Goal: Information Seeking & Learning: Find specific page/section

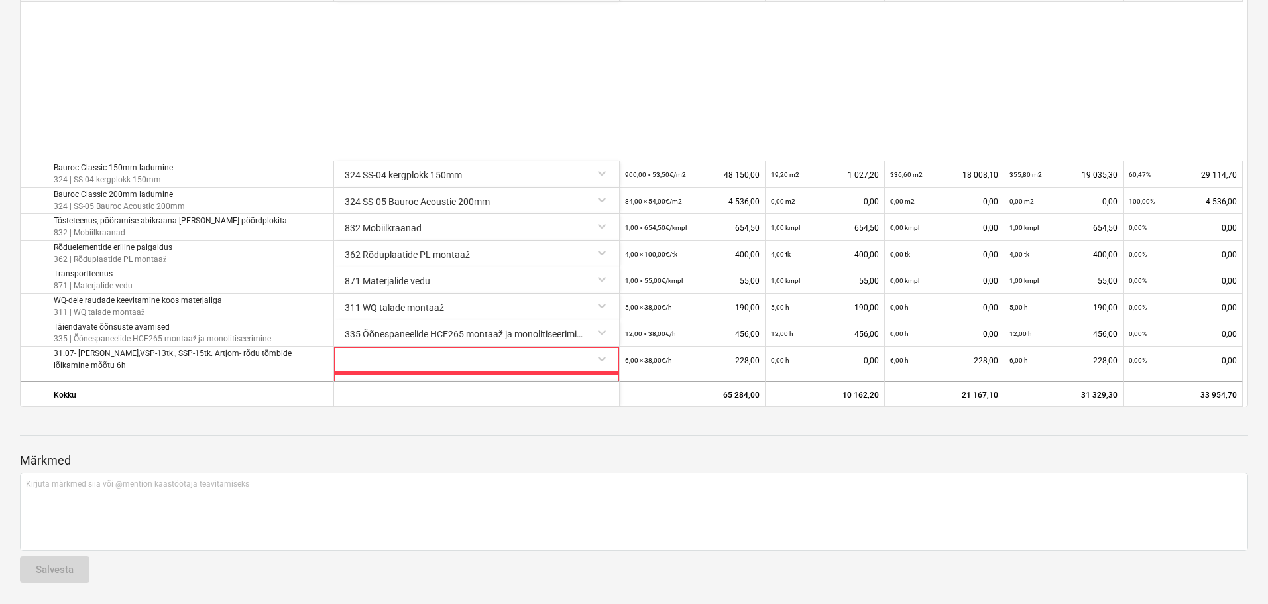
scroll to position [284, 0]
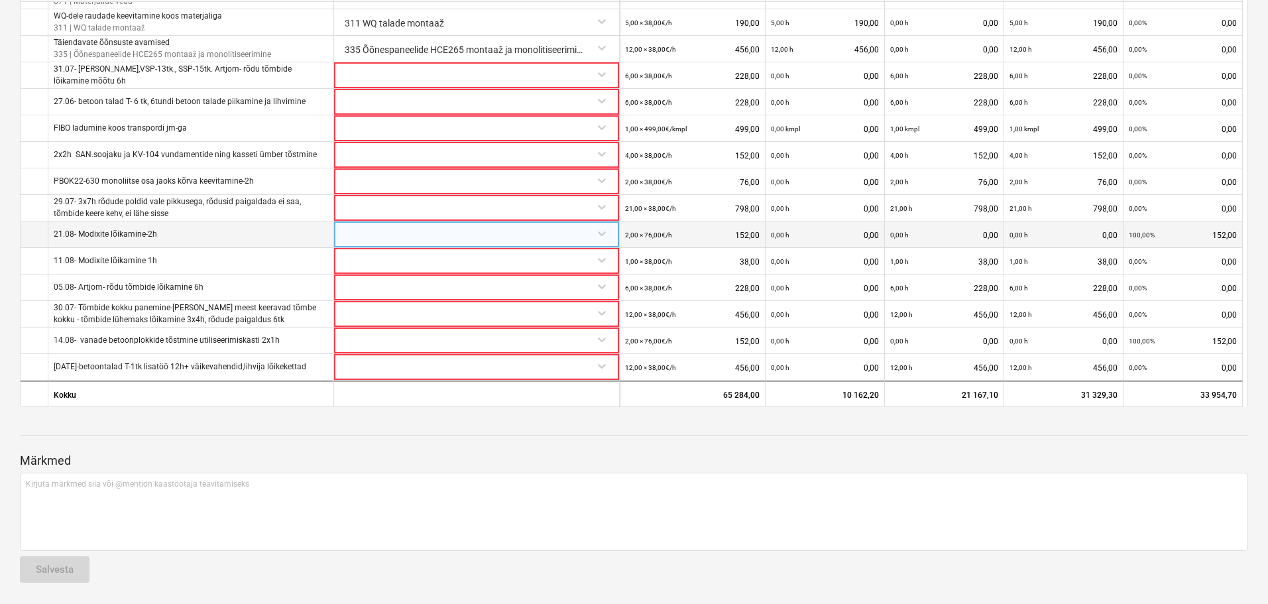
click at [359, 233] on div at bounding box center [476, 232] width 274 height 23
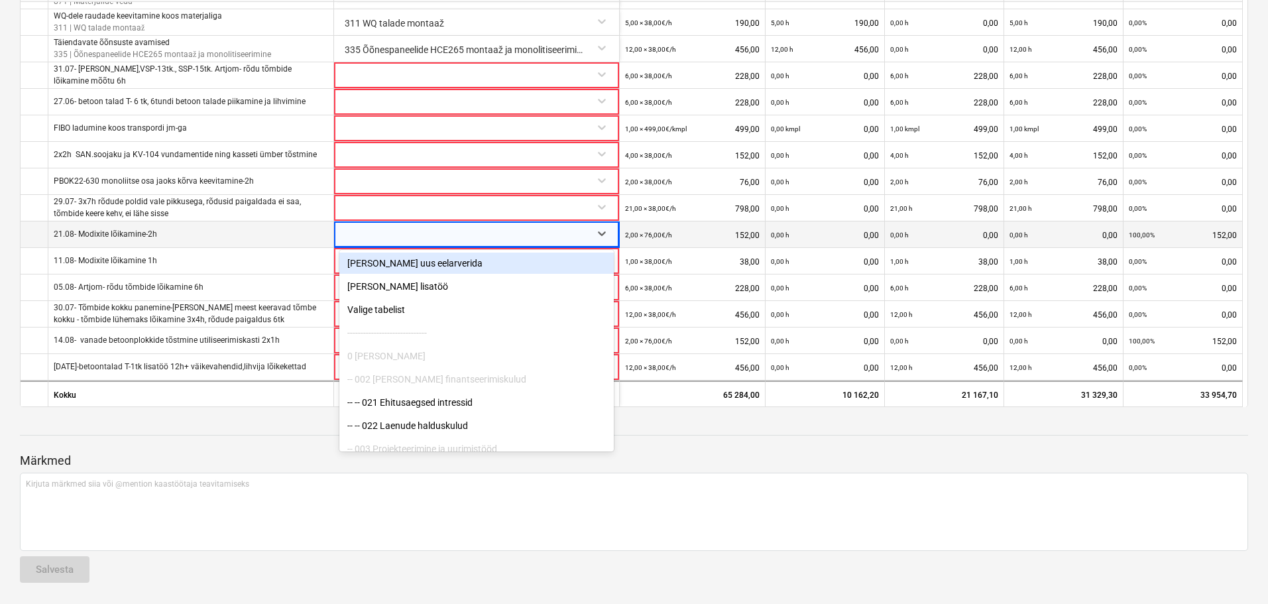
click at [359, 233] on div at bounding box center [465, 234] width 240 height 27
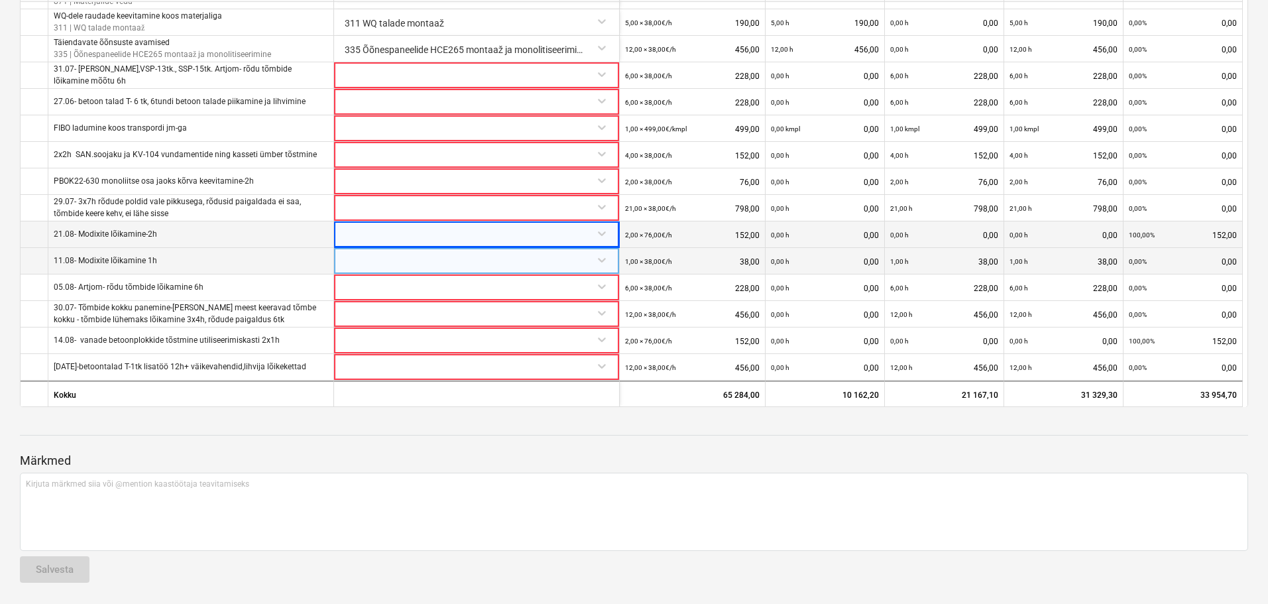
click at [354, 263] on div at bounding box center [476, 259] width 274 height 23
click at [354, 263] on div at bounding box center [465, 261] width 240 height 27
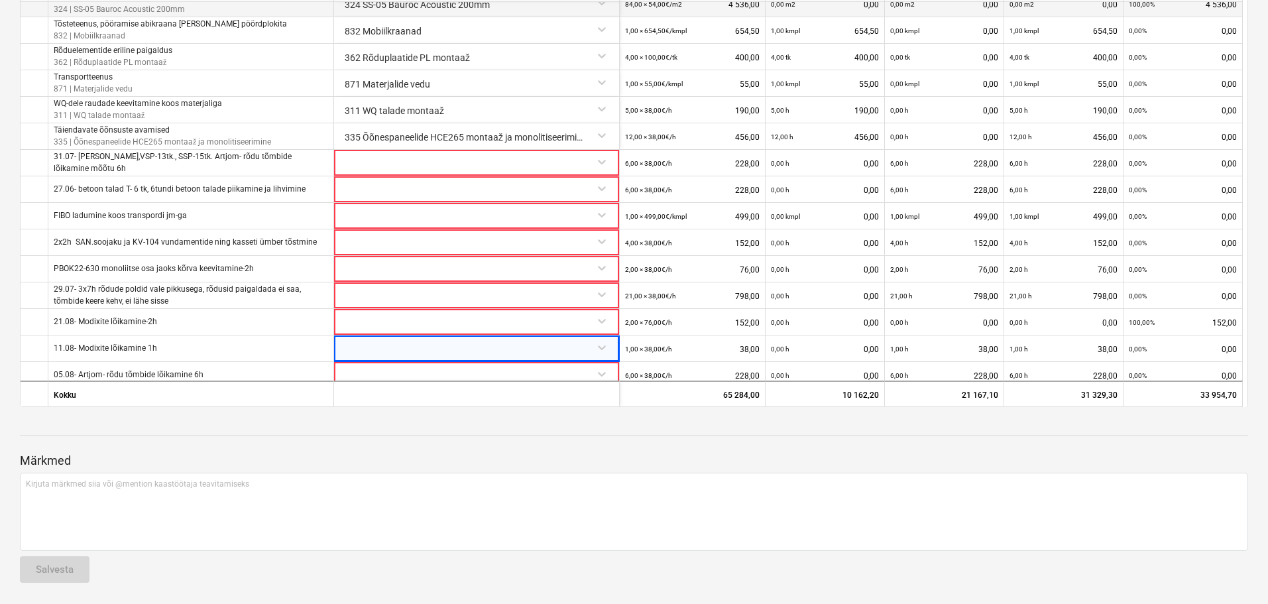
scroll to position [152, 0]
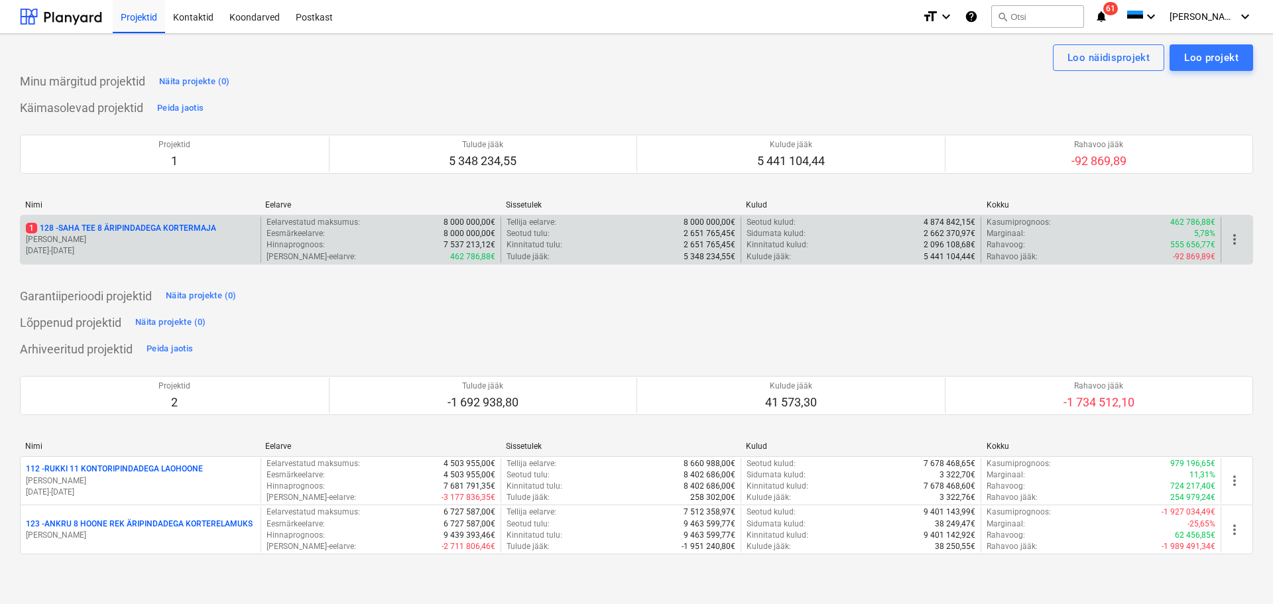
click at [180, 259] on div "1 128 - SAHA TEE 8 ÄRIPINDADEGA KORTERMAJA [PERSON_NAME] [DATE] - [DATE]" at bounding box center [141, 240] width 240 height 46
click at [129, 236] on p "[PERSON_NAME]" at bounding box center [140, 239] width 229 height 11
click at [129, 236] on main "Loo näidisprojekt Loo projekt Minu märgitud projektid Näita projekte (0) Käimas…" at bounding box center [636, 319] width 1273 height 570
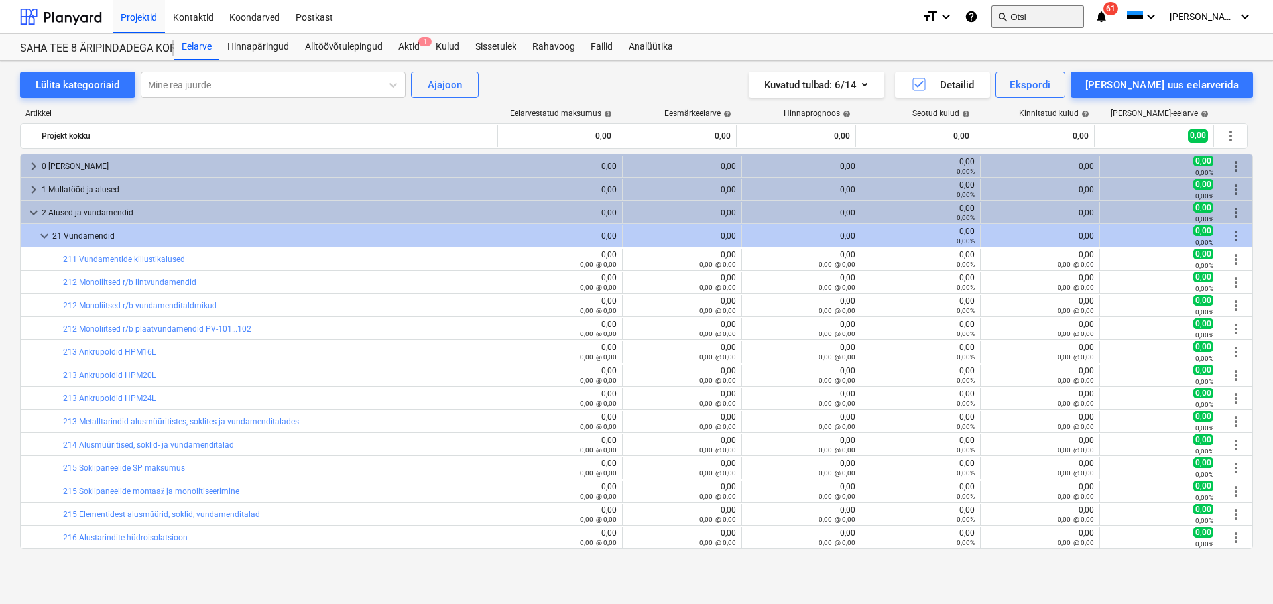
click at [1073, 25] on button "search Otsi" at bounding box center [1037, 16] width 93 height 23
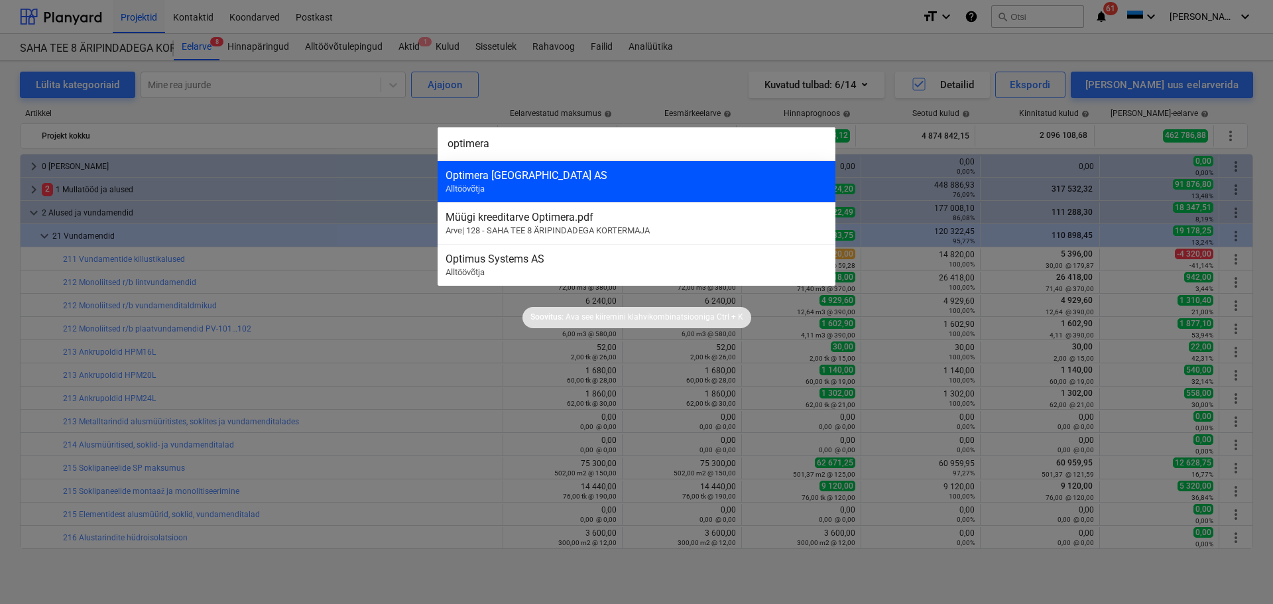
type input "optimera"
click at [544, 181] on div "Optimera [GEOGRAPHIC_DATA] AS" at bounding box center [637, 175] width 382 height 13
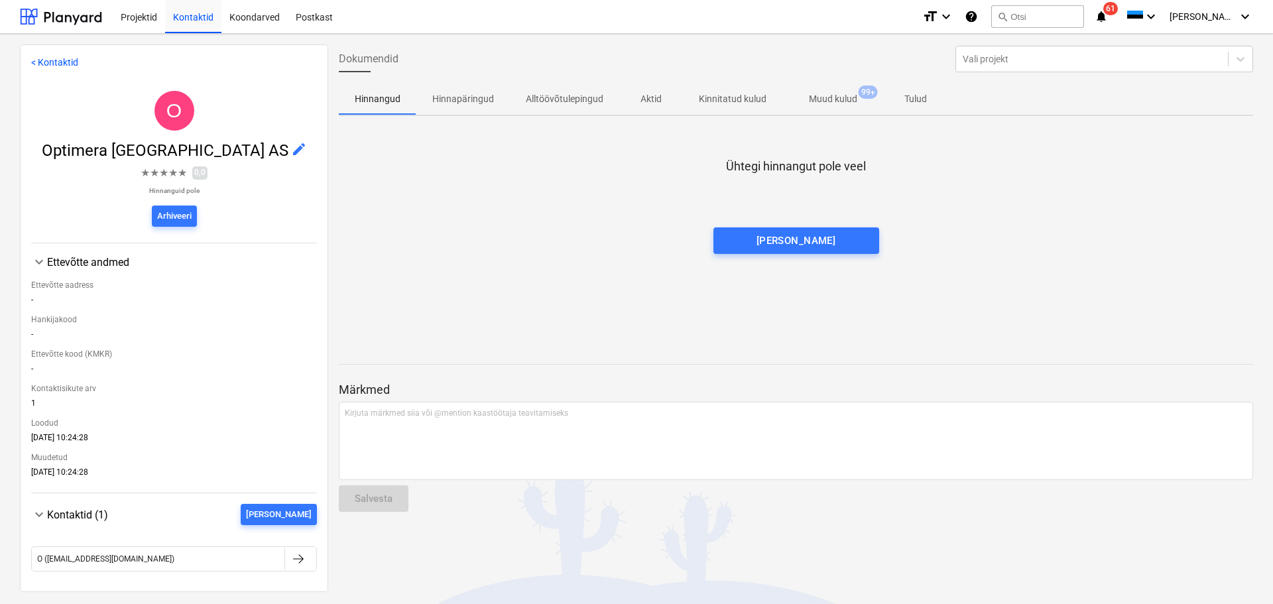
click at [851, 96] on p "Muud kulud" at bounding box center [833, 99] width 48 height 14
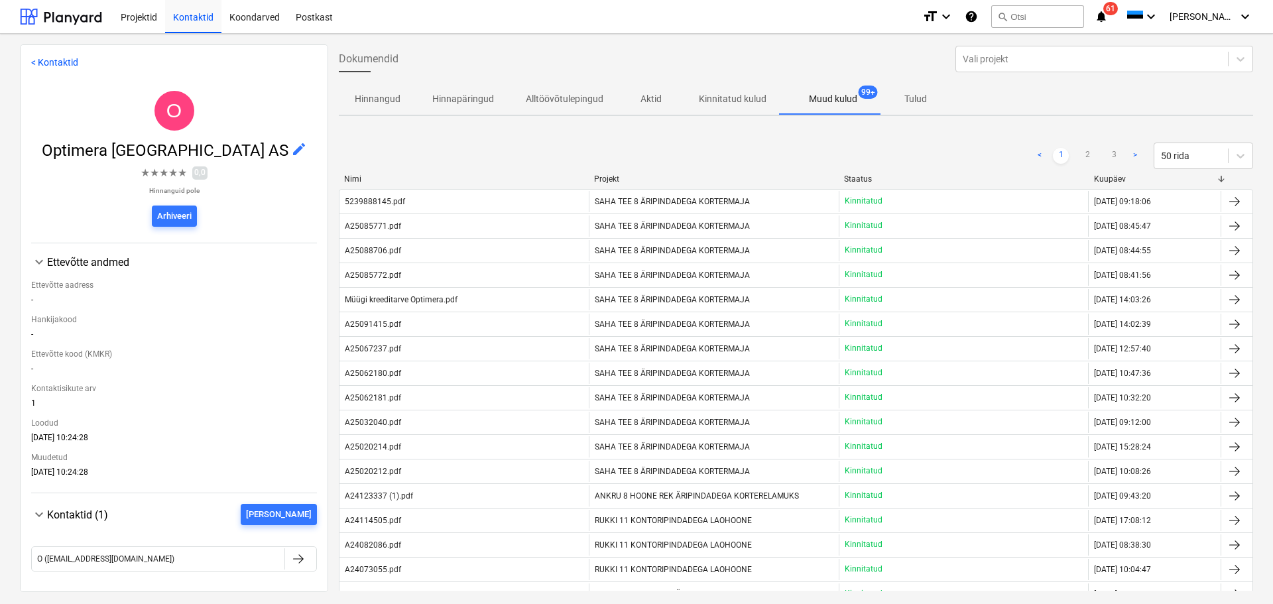
click at [485, 202] on div "5239888145.pdf" at bounding box center [463, 201] width 249 height 21
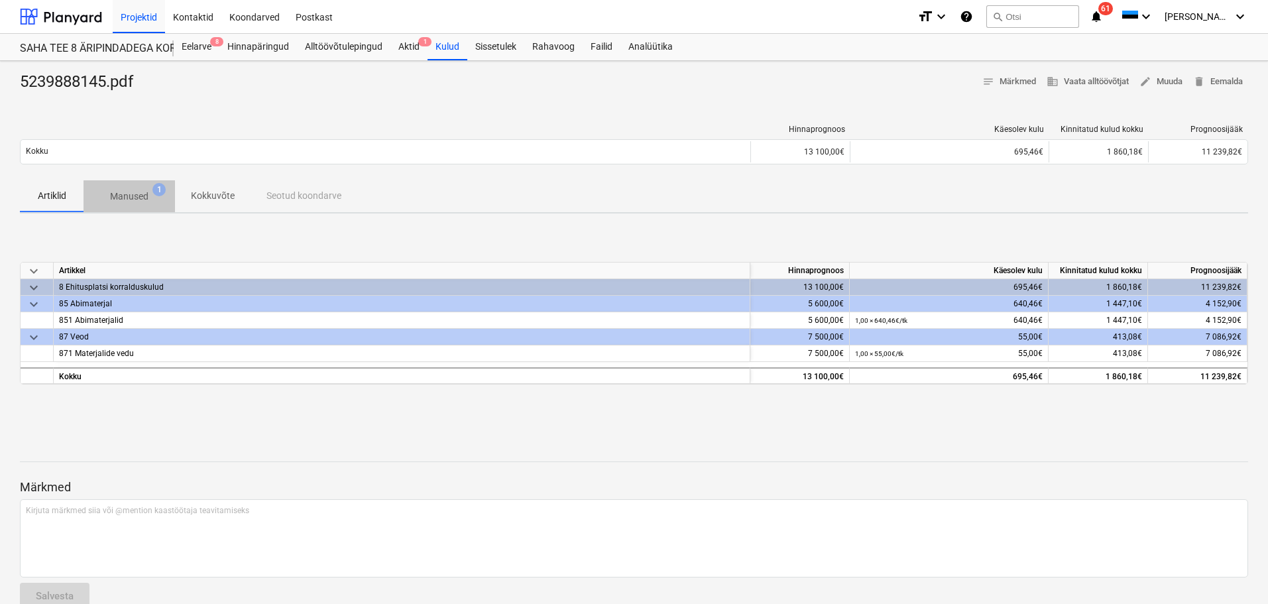
click at [137, 200] on p "Manused" at bounding box center [129, 197] width 38 height 14
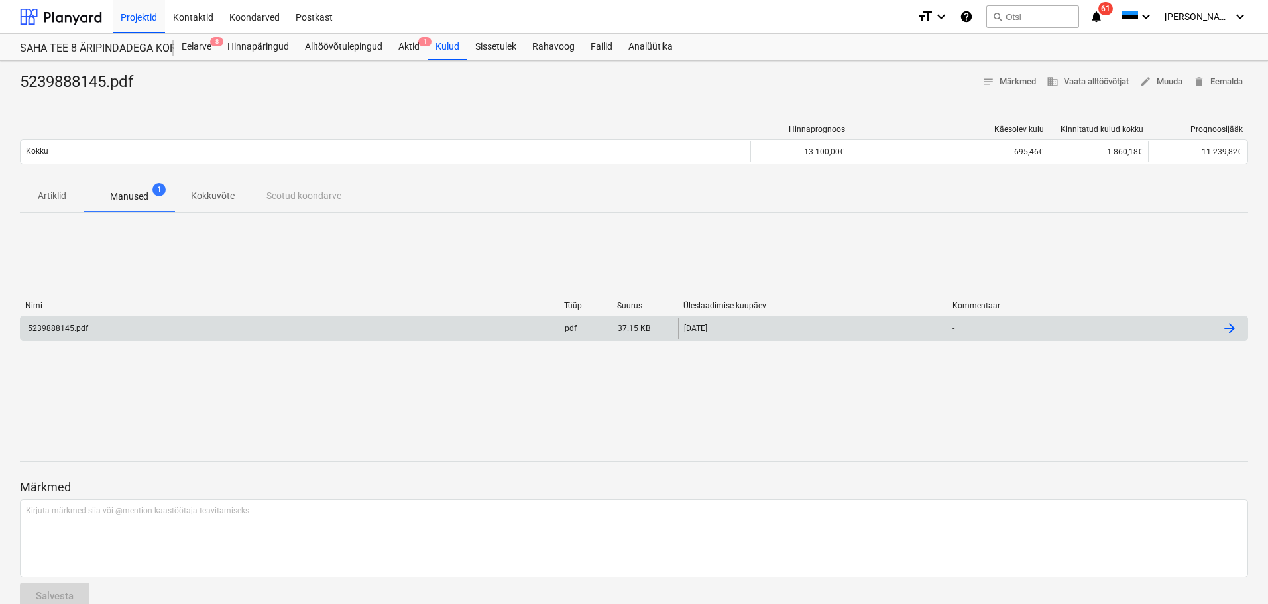
click at [103, 328] on div "5239888145.pdf" at bounding box center [290, 328] width 538 height 21
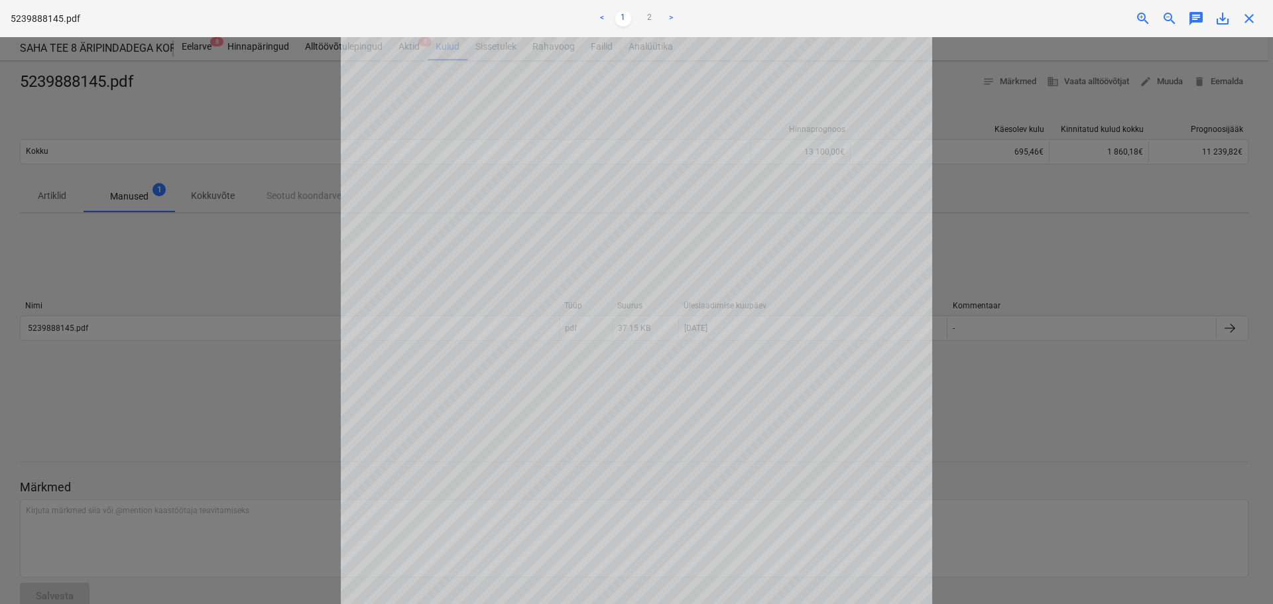
scroll to position [199, 0]
click at [288, 91] on div at bounding box center [636, 320] width 1273 height 567
click at [1253, 23] on span "close" at bounding box center [1249, 19] width 16 height 16
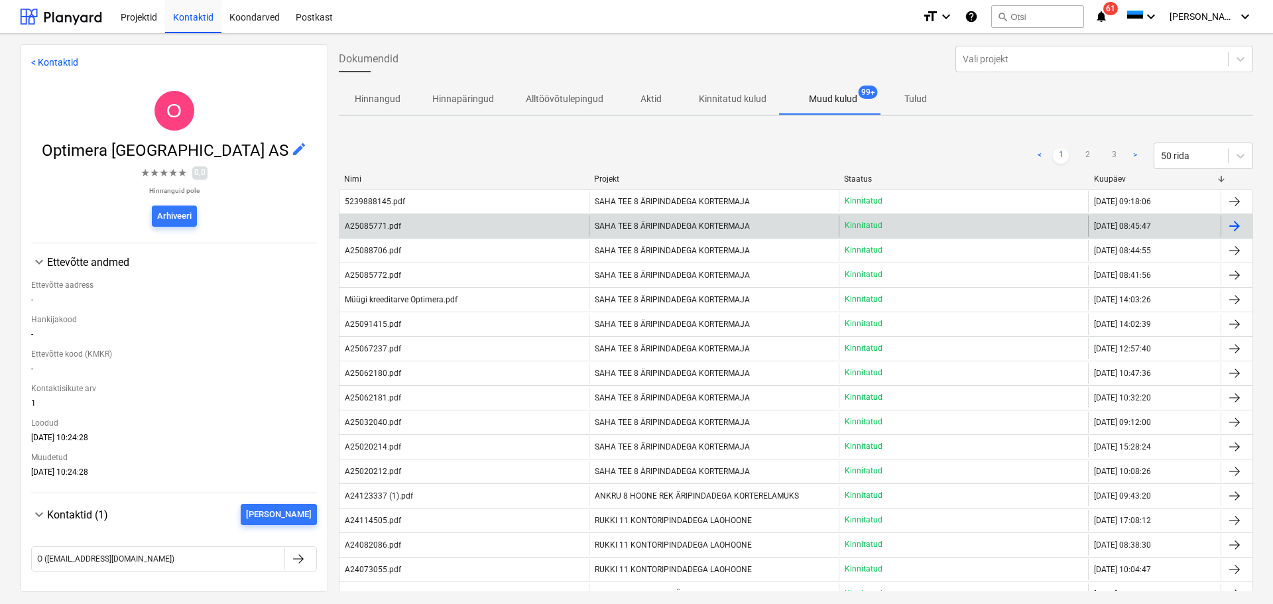
click at [722, 233] on div "SAHA TEE 8 ÄRIPINDADEGA KORTERMAJA" at bounding box center [713, 225] width 249 height 21
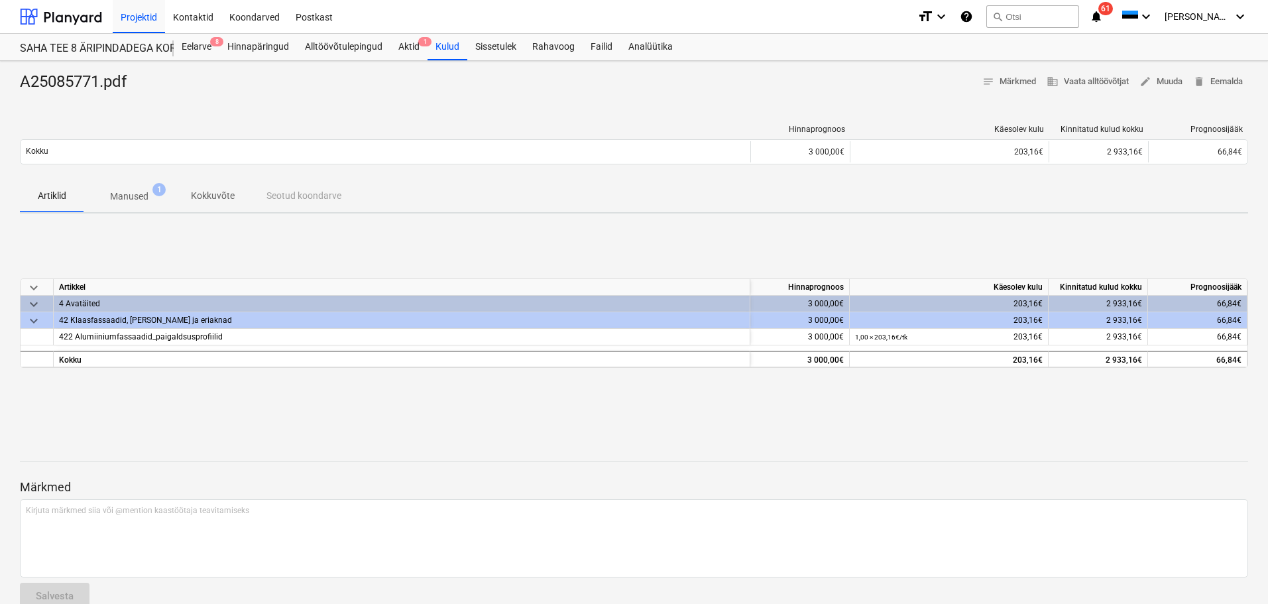
click at [133, 192] on p "Manused" at bounding box center [129, 197] width 38 height 14
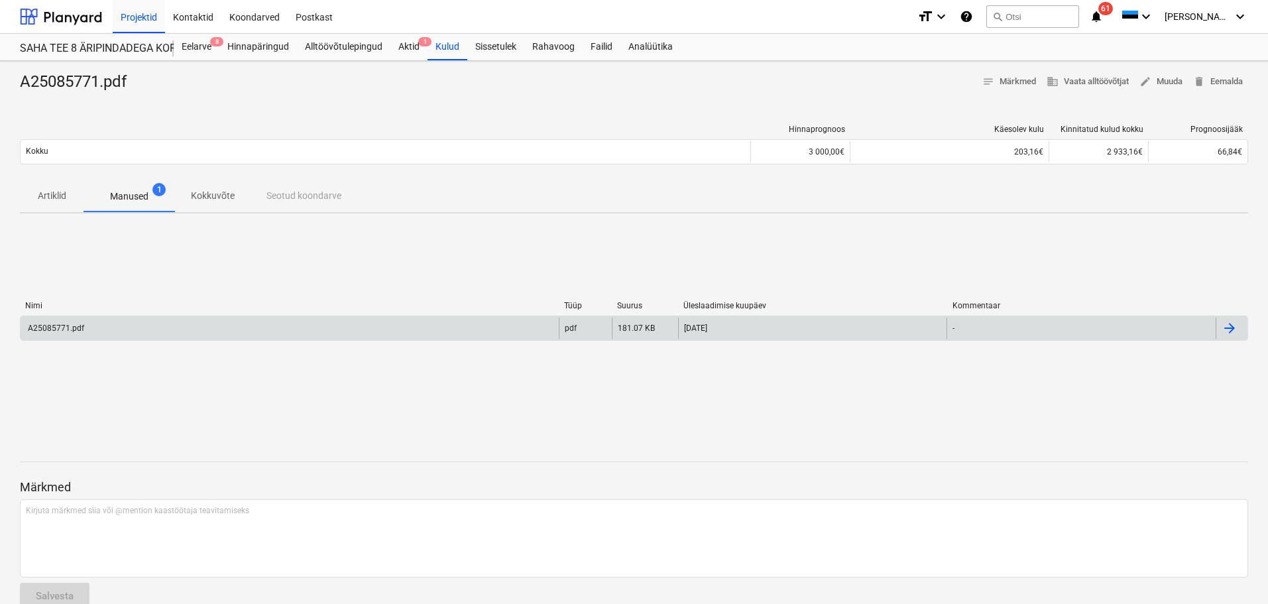
click at [111, 318] on div "A25085771.pdf" at bounding box center [290, 328] width 538 height 21
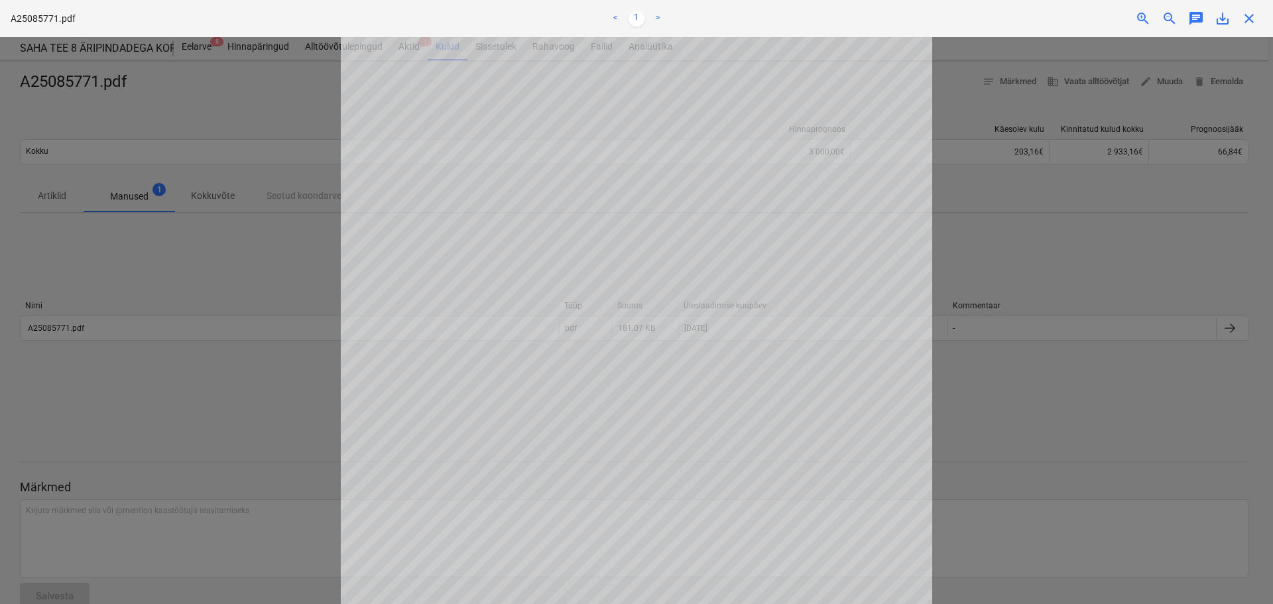
scroll to position [199, 0]
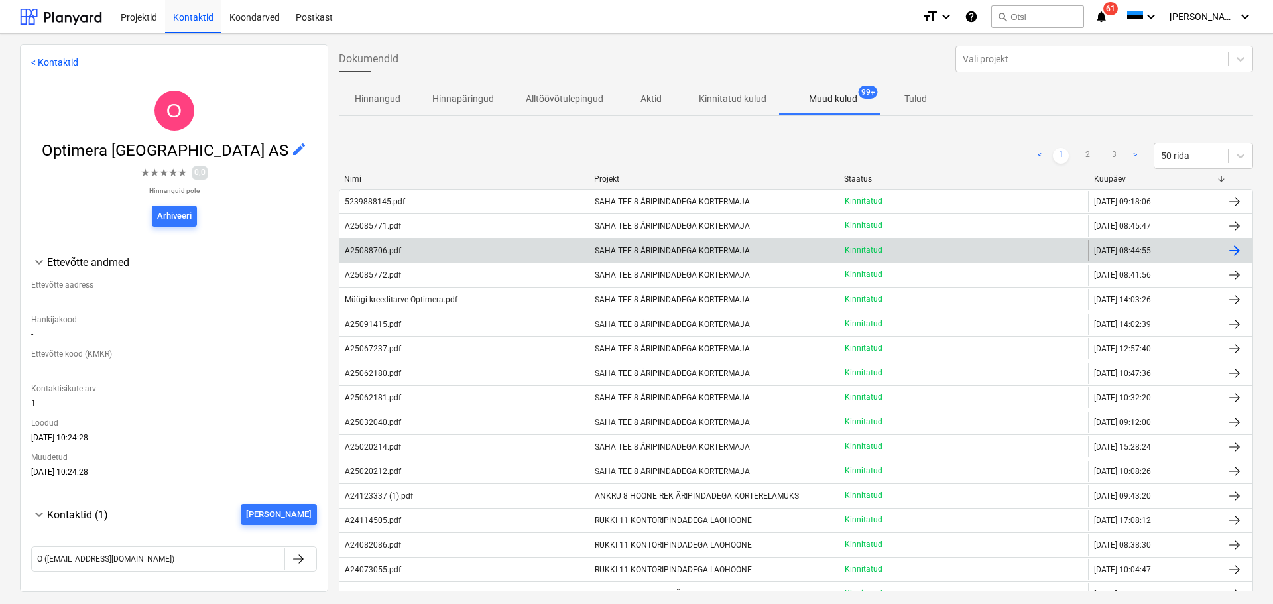
click at [511, 251] on div "A25088706.pdf" at bounding box center [463, 250] width 249 height 21
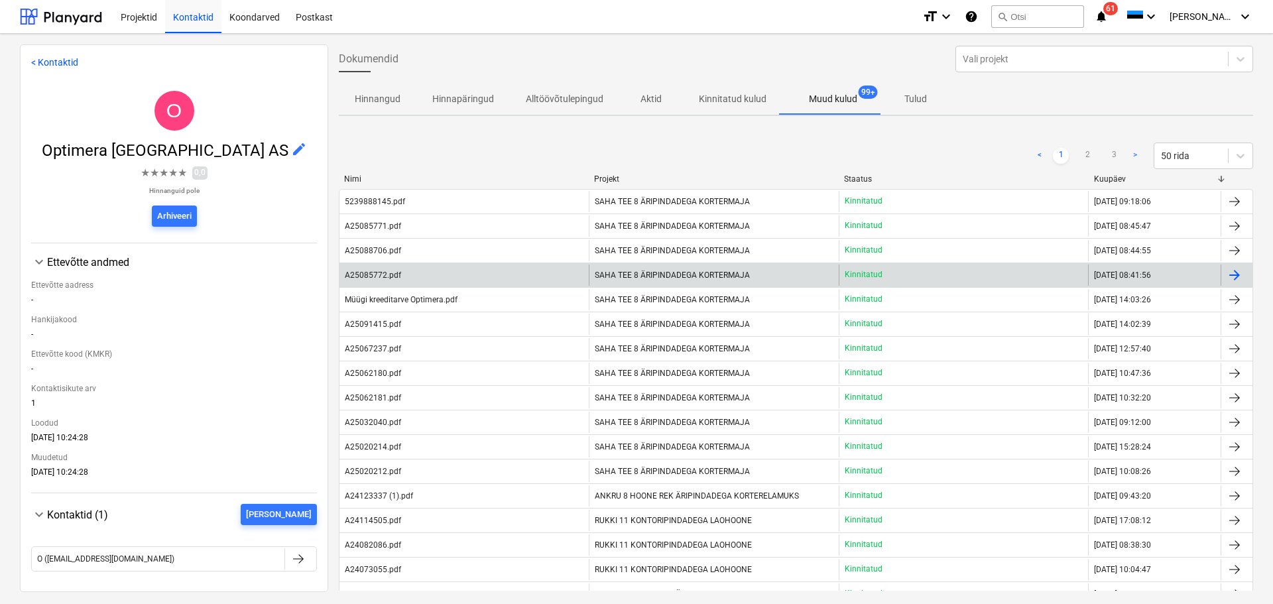
click at [686, 276] on span "SAHA TEE 8 ÄRIPINDADEGA KORTERMAJA" at bounding box center [672, 275] width 155 height 9
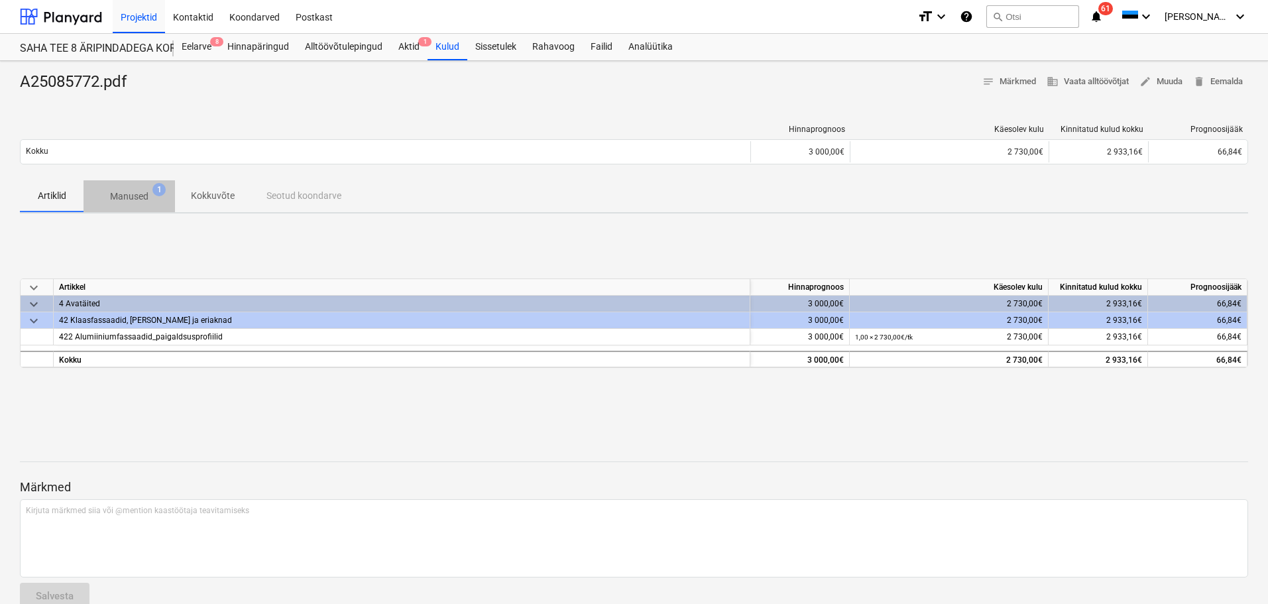
click at [152, 199] on span "Manused 1" at bounding box center [129, 197] width 60 height 14
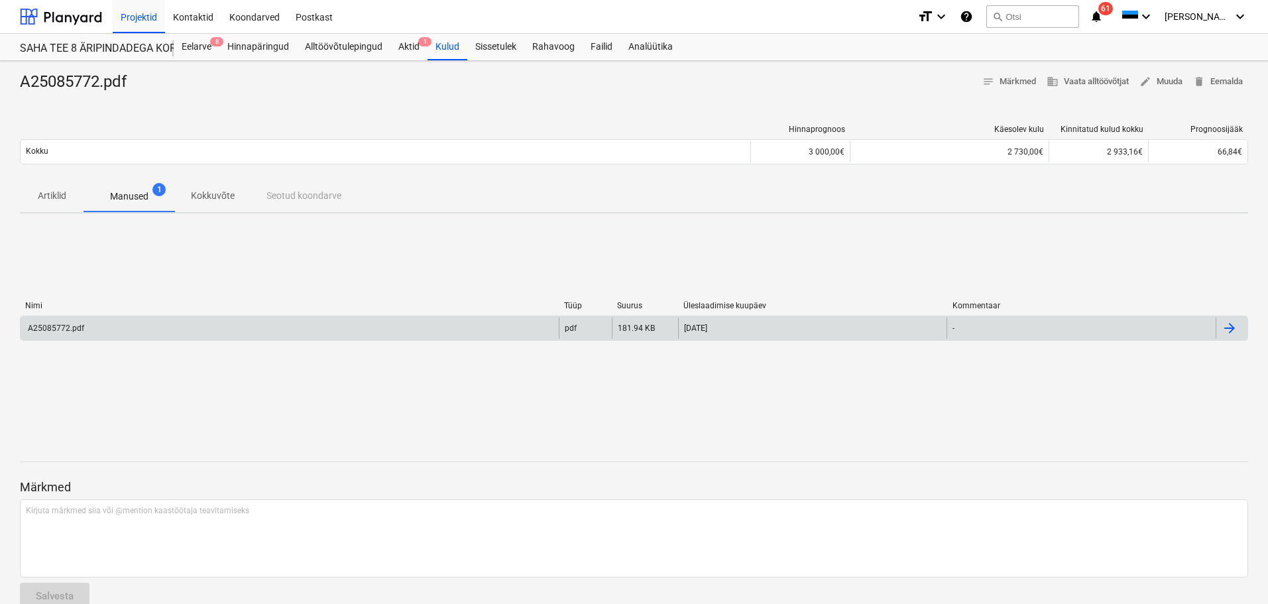
click at [502, 320] on div "A25085772.pdf" at bounding box center [290, 328] width 538 height 21
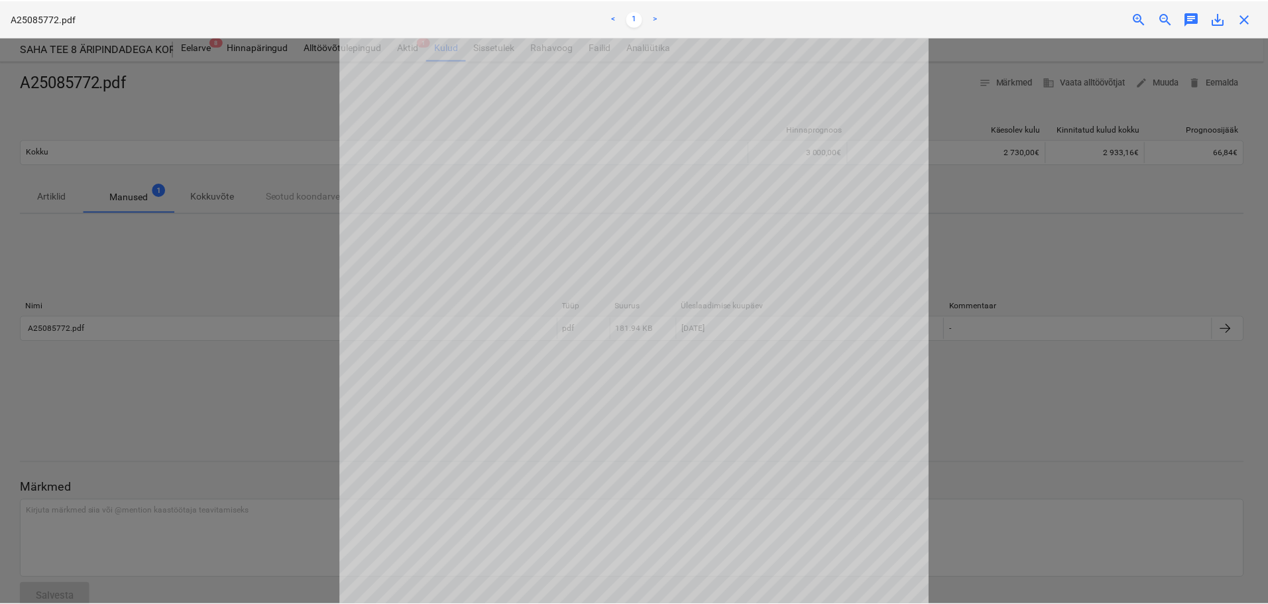
scroll to position [66, 0]
